Goal: Transaction & Acquisition: Book appointment/travel/reservation

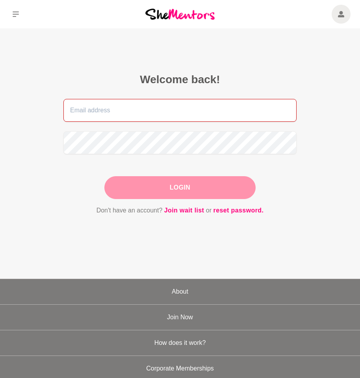
type input "[EMAIL_ADDRESS][DOMAIN_NAME]"
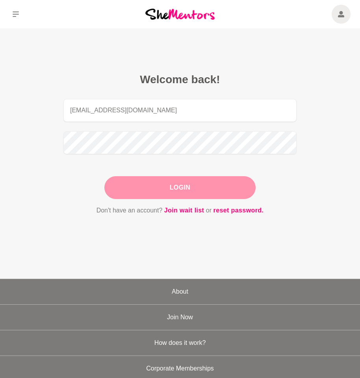
click at [178, 193] on div "Login" at bounding box center [179, 187] width 151 height 23
click at [189, 186] on button "Login" at bounding box center [179, 187] width 151 height 23
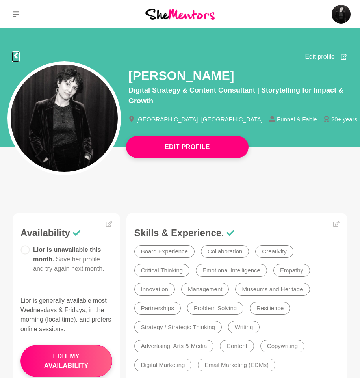
click at [19, 53] on icon at bounding box center [16, 55] width 6 height 6
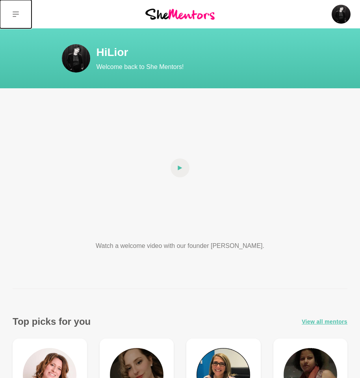
click at [13, 12] on icon at bounding box center [16, 14] width 6 height 6
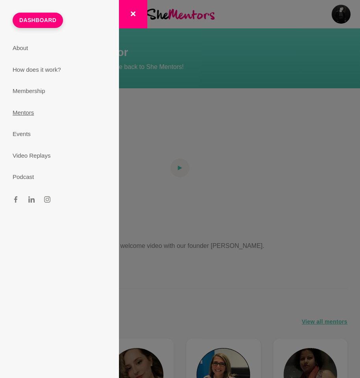
click at [34, 113] on link "Mentors" at bounding box center [59, 113] width 113 height 22
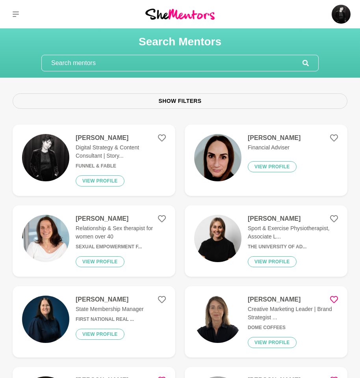
click at [124, 59] on input "text" at bounding box center [172, 63] width 261 height 16
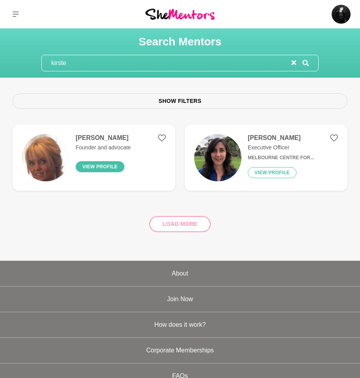
type input "kirste"
click at [86, 167] on button "View profile" at bounding box center [100, 166] width 49 height 11
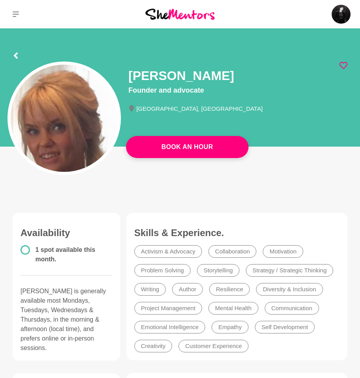
click at [344, 63] on icon at bounding box center [343, 65] width 8 height 8
click at [17, 56] on icon at bounding box center [16, 55] width 6 height 6
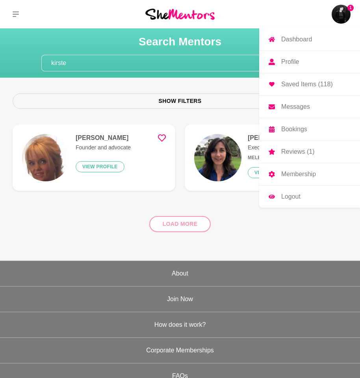
click at [339, 12] on img at bounding box center [341, 14] width 19 height 19
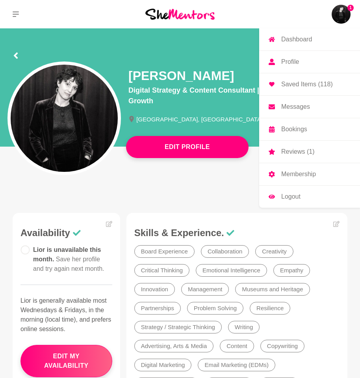
click at [304, 106] on p "Messages" at bounding box center [295, 107] width 29 height 6
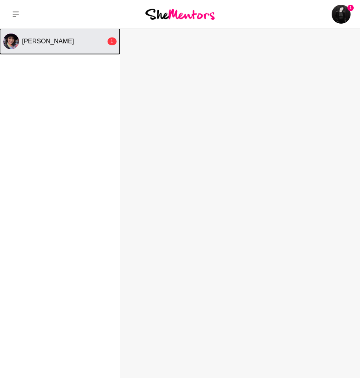
click at [66, 43] on div "Radhika Pabari" at bounding box center [64, 41] width 84 height 8
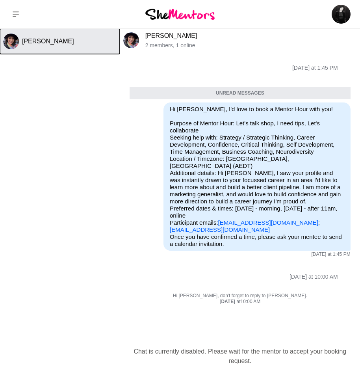
click at [64, 39] on span "Radhika Pabari" at bounding box center [48, 41] width 52 height 7
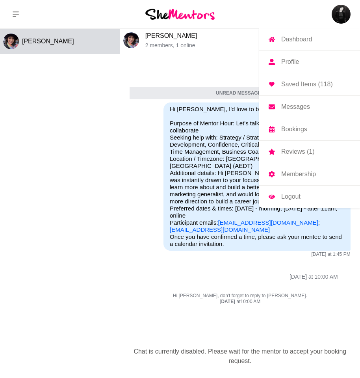
click at [341, 11] on img at bounding box center [341, 14] width 19 height 19
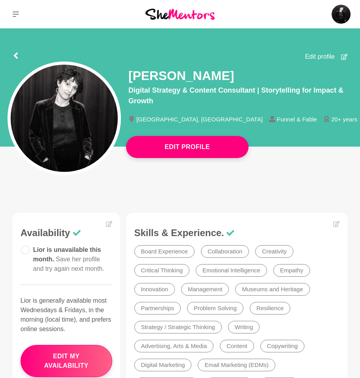
click at [21, 248] on circle at bounding box center [25, 249] width 8 height 8
click at [87, 364] on button "edit my availability" at bounding box center [66, 361] width 92 height 32
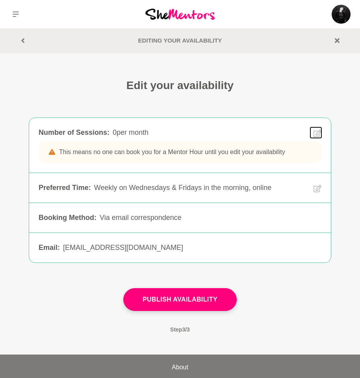
click at [317, 127] on button at bounding box center [315, 132] width 11 height 11
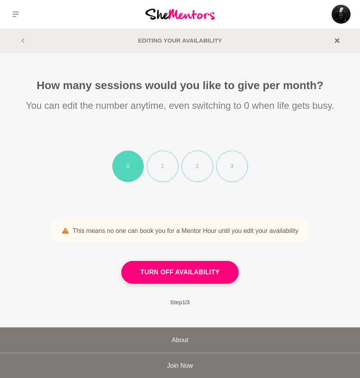
click at [176, 166] on li "1" at bounding box center [162, 165] width 31 height 31
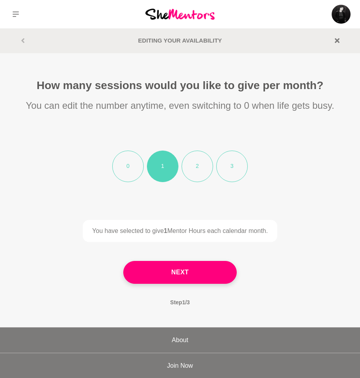
click at [195, 164] on li "2" at bounding box center [197, 165] width 31 height 31
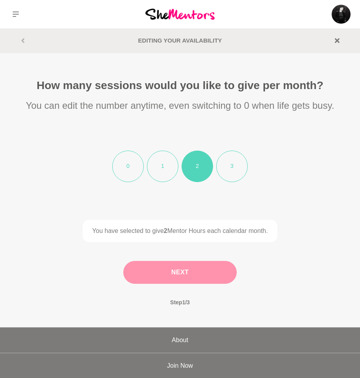
click at [215, 275] on button "Next" at bounding box center [179, 272] width 113 height 23
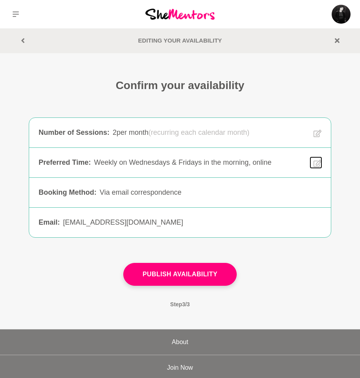
click at [317, 160] on icon at bounding box center [317, 163] width 8 height 9
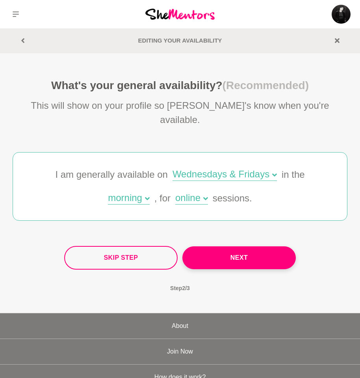
click at [189, 169] on div "Wednesdays & Fridays" at bounding box center [224, 174] width 104 height 11
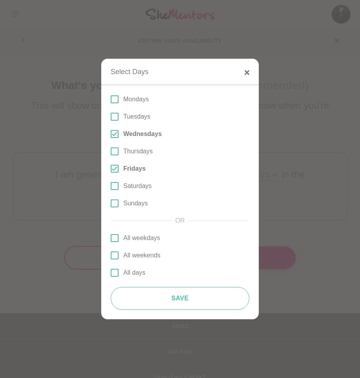
click at [122, 115] on label "Tuesdays" at bounding box center [180, 116] width 139 height 9
click at [111, 117] on input "Tuesdays" at bounding box center [111, 117] width 0 height 0
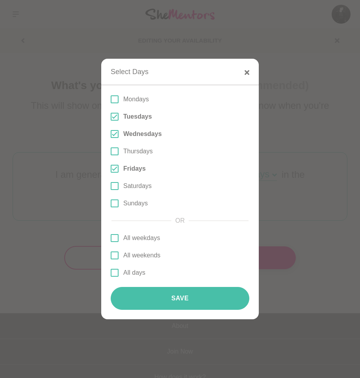
click at [189, 294] on button "Save" at bounding box center [180, 298] width 139 height 23
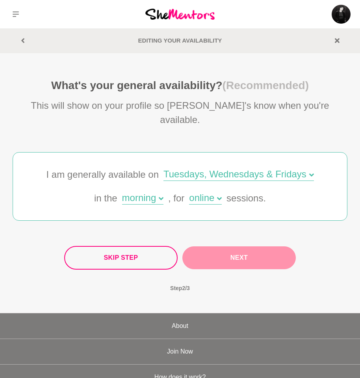
click at [235, 247] on button "Next" at bounding box center [238, 257] width 113 height 23
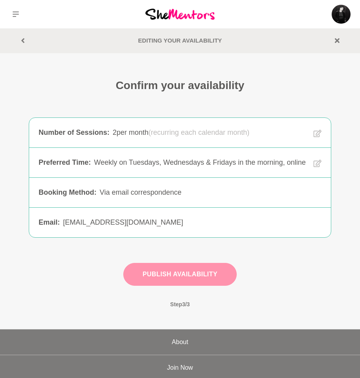
click at [176, 272] on button "Publish Availability" at bounding box center [179, 274] width 113 height 23
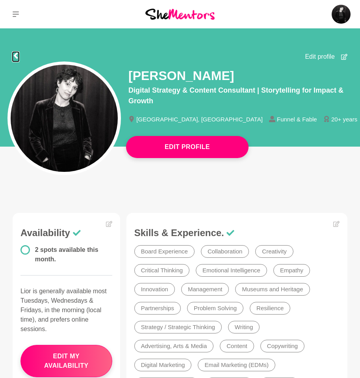
click at [15, 55] on icon at bounding box center [16, 55] width 4 height 6
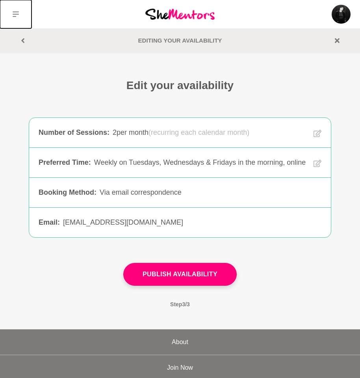
click at [16, 16] on icon at bounding box center [16, 14] width 6 height 6
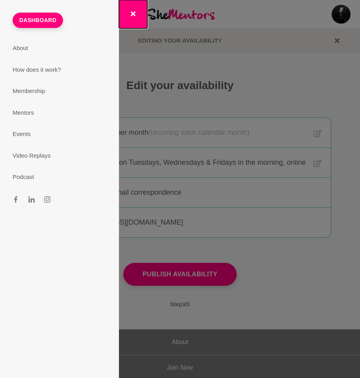
click at [133, 10] on button "button" at bounding box center [133, 14] width 28 height 28
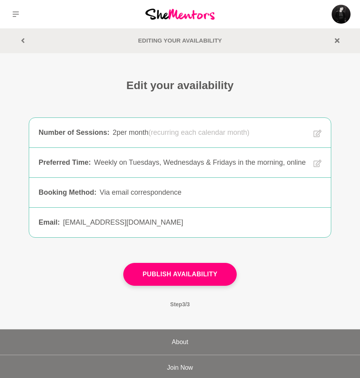
click at [20, 39] on section "Editing your Availability" at bounding box center [180, 40] width 344 height 9
click at [24, 39] on icon at bounding box center [22, 40] width 5 height 5
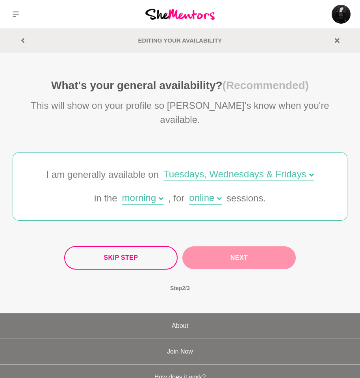
click at [265, 246] on button "Next" at bounding box center [238, 257] width 113 height 23
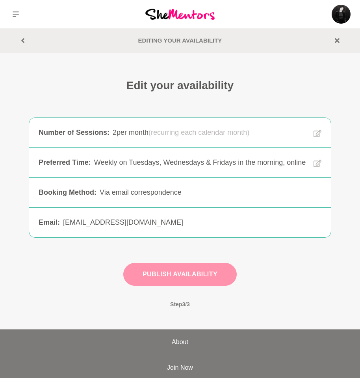
click at [214, 269] on button "Publish Availability" at bounding box center [179, 274] width 113 height 23
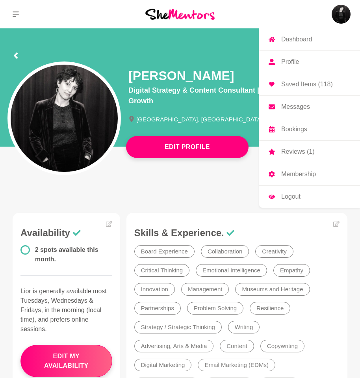
click at [283, 150] on p "Reviews (1)" at bounding box center [297, 151] width 33 height 6
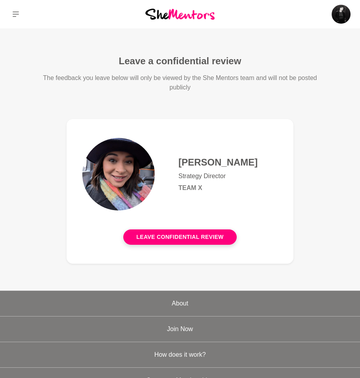
click at [198, 165] on h4 "Radhika Pabari" at bounding box center [227, 162] width 99 height 12
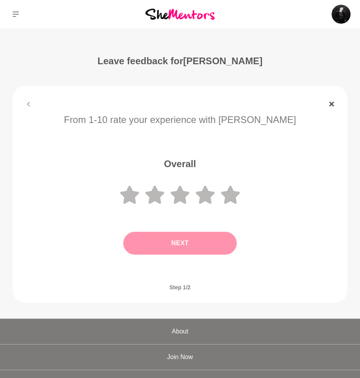
click at [331, 102] on icon at bounding box center [331, 104] width 5 height 5
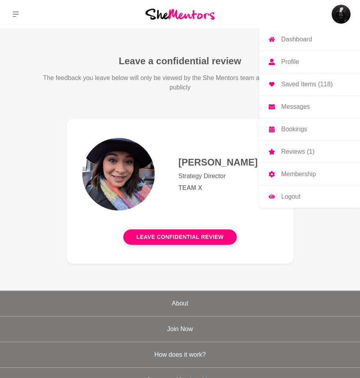
click at [347, 13] on img at bounding box center [341, 14] width 19 height 19
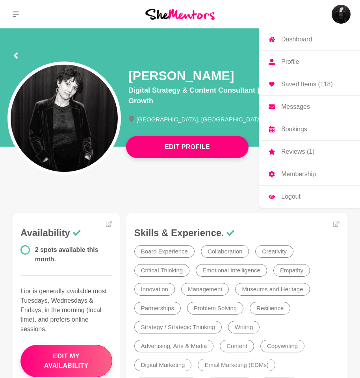
click at [283, 128] on p "Bookings" at bounding box center [294, 129] width 26 height 6
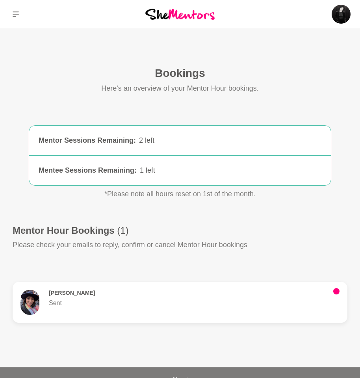
click at [266, 313] on div "Radhika Pabari Sent" at bounding box center [179, 301] width 319 height 25
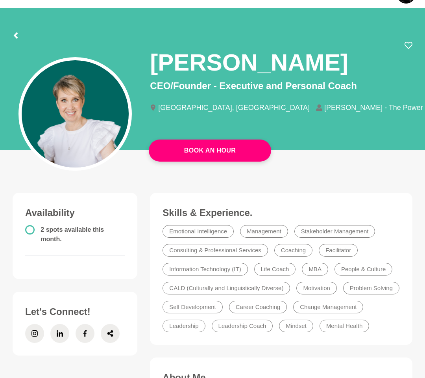
scroll to position [60, 0]
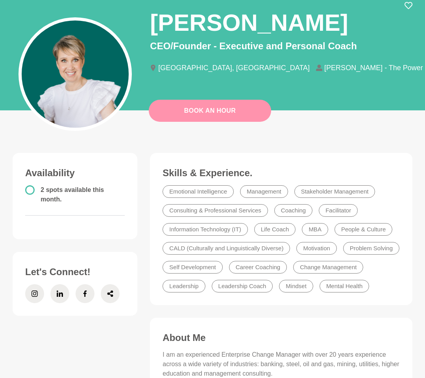
click at [251, 116] on link "Book An Hour" at bounding box center [210, 111] width 122 height 22
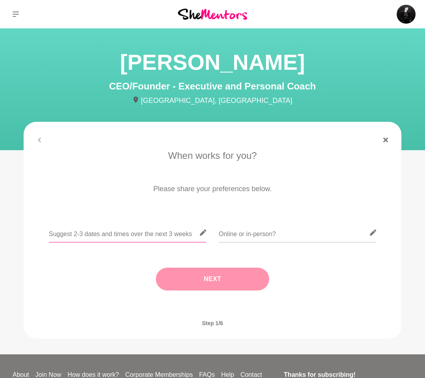
click at [129, 236] on input "text" at bounding box center [127, 232] width 157 height 19
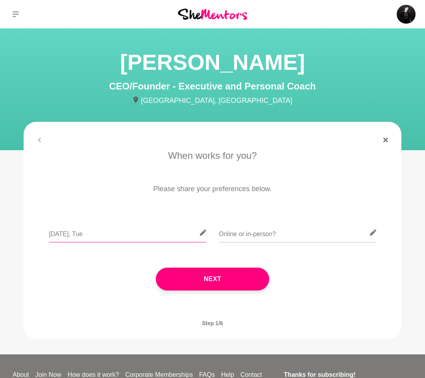
click at [104, 234] on input "[DATE], Tue" at bounding box center [127, 232] width 157 height 19
type input "[DATE],[DATE], [DATE] - 10am - 3pm AEDT"
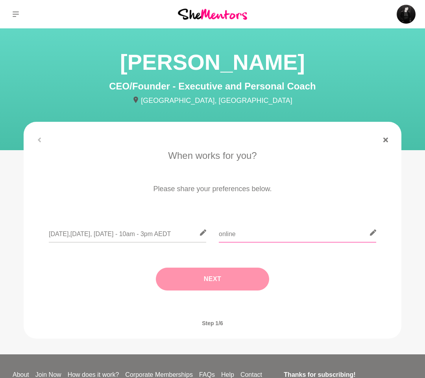
type input "online"
click at [246, 271] on button "Next" at bounding box center [212, 278] width 113 height 23
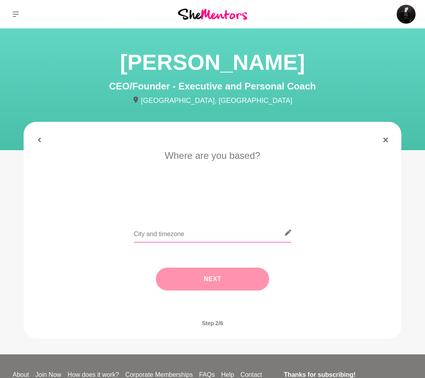
click at [195, 226] on input "text" at bounding box center [212, 232] width 157 height 19
type input "[GEOGRAPHIC_DATA], [GEOGRAPHIC_DATA]"
click at [238, 283] on button "Next" at bounding box center [212, 278] width 113 height 23
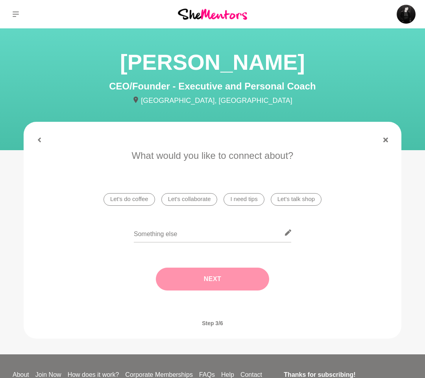
click at [243, 198] on li "I need tips" at bounding box center [244, 199] width 41 height 13
click at [206, 273] on button "Next" at bounding box center [212, 278] width 113 height 23
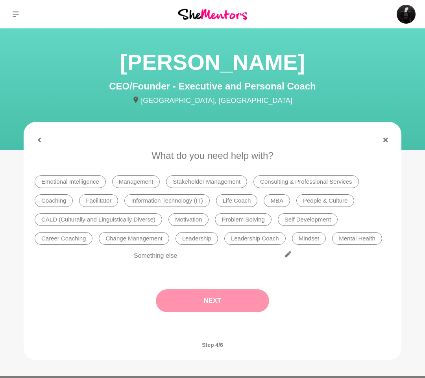
click at [57, 197] on li "Coaching" at bounding box center [54, 200] width 38 height 13
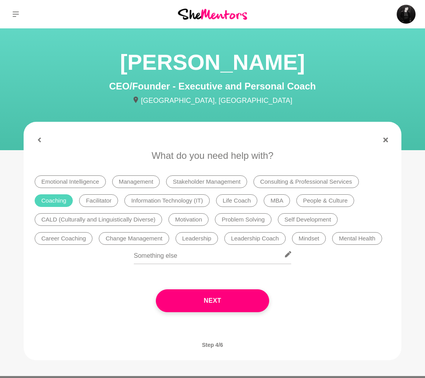
click at [227, 199] on li "Life Coach" at bounding box center [237, 200] width 42 height 13
click at [276, 203] on li "MBA" at bounding box center [277, 200] width 26 height 13
click at [297, 221] on li "Self Development" at bounding box center [308, 219] width 60 height 13
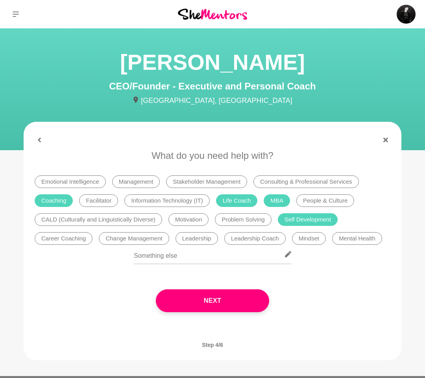
click at [67, 236] on li "Career Coaching" at bounding box center [64, 238] width 58 height 13
click at [307, 239] on li "Mindset" at bounding box center [309, 238] width 34 height 13
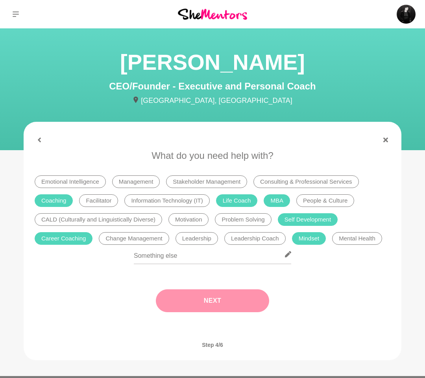
click at [213, 297] on button "Next" at bounding box center [212, 300] width 113 height 23
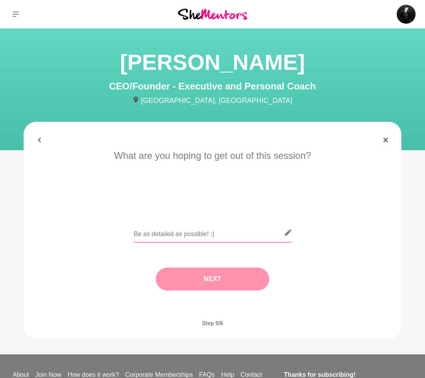
click at [153, 233] on input "text" at bounding box center [212, 232] width 157 height 19
paste input "[GEOGRAPHIC_DATA], [GEOGRAPHIC_DATA], [GEOGRAPHIC_DATA]"
type input "[GEOGRAPHIC_DATA], [GEOGRAPHIC_DATA], [GEOGRAPHIC_DATA]"
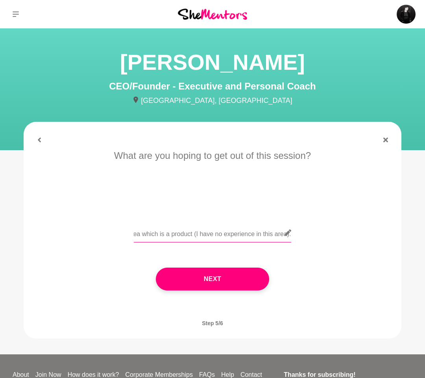
scroll to position [0, 958]
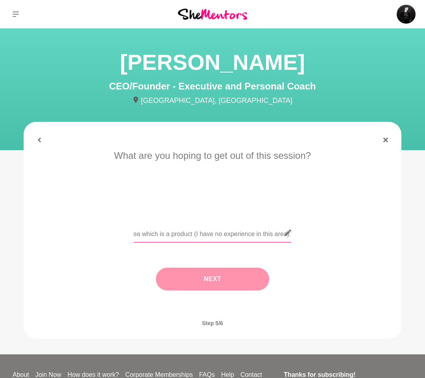
type input "I'd love to discuss how to best set myself up for success with my new freelance…"
click at [207, 280] on button "Next" at bounding box center [212, 278] width 113 height 23
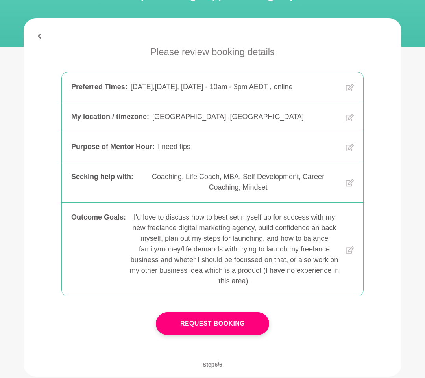
scroll to position [223, 0]
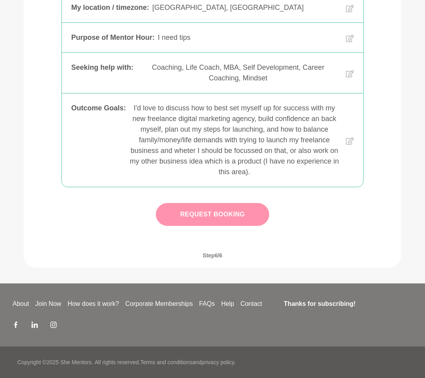
click at [217, 217] on button "Request Booking" at bounding box center [212, 214] width 113 height 23
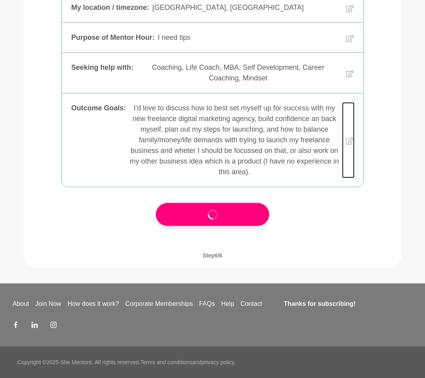
click at [351, 143] on icon at bounding box center [350, 140] width 8 height 73
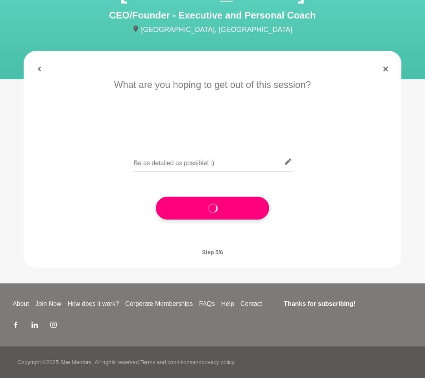
scroll to position [71, 0]
click at [41, 69] on icon at bounding box center [39, 69] width 5 height 5
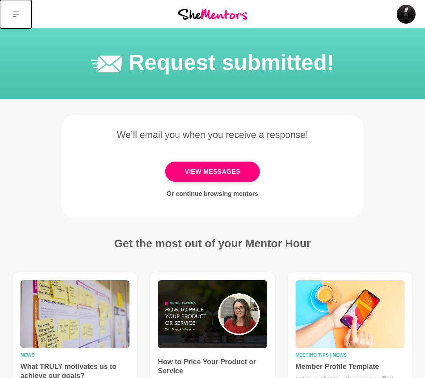
click at [21, 15] on button at bounding box center [15, 14] width 31 height 28
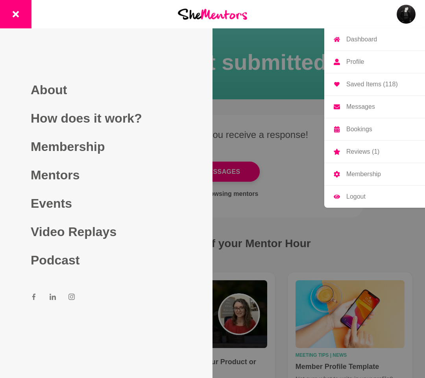
click at [414, 15] on img at bounding box center [406, 14] width 19 height 19
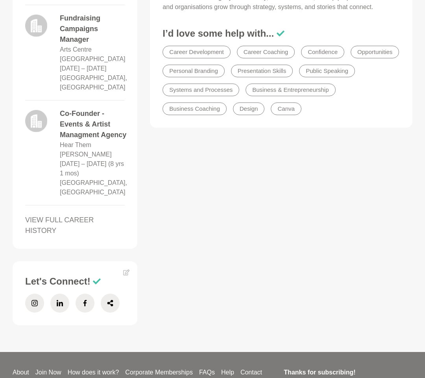
scroll to position [747, 0]
